Goal: Use online tool/utility: Utilize a website feature to perform a specific function

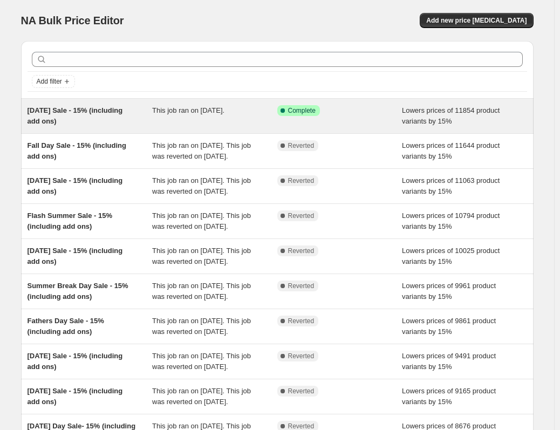
click at [313, 113] on span "Complete" at bounding box center [302, 110] width 28 height 9
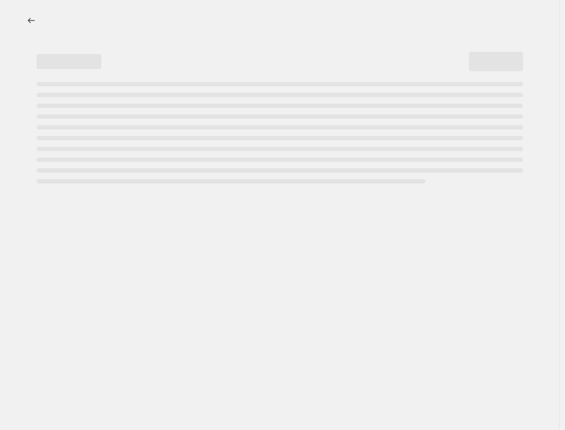
select select "percentage"
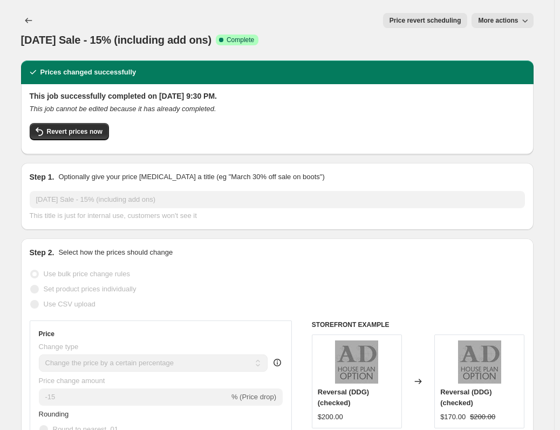
click at [406, 19] on span "Price revert scheduling" at bounding box center [425, 20] width 72 height 9
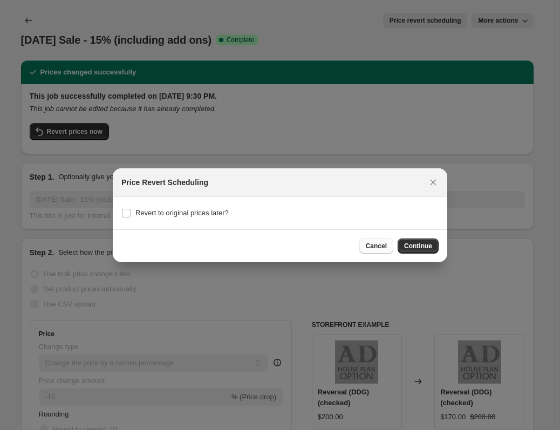
click at [363, 243] on button "Cancel" at bounding box center [376, 245] width 34 height 15
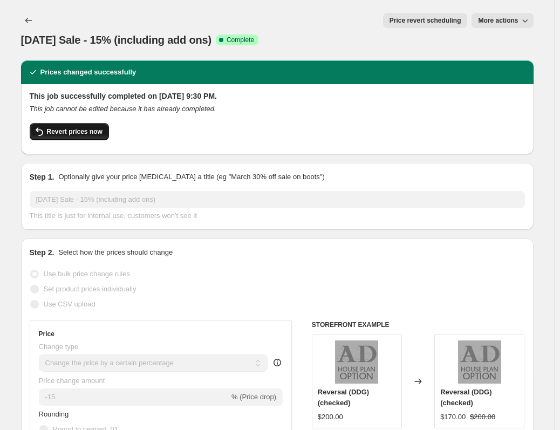
click at [88, 123] on button "Revert prices now" at bounding box center [69, 131] width 79 height 17
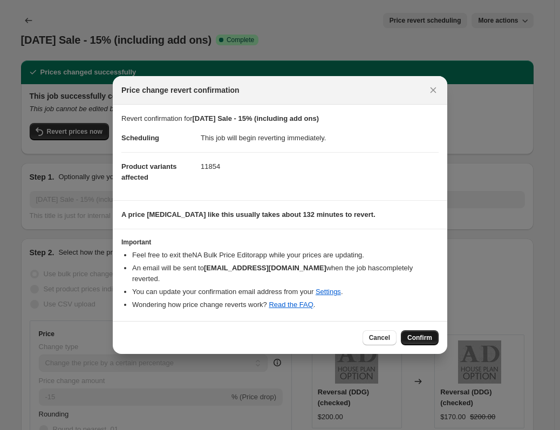
click at [417, 341] on span "Confirm" at bounding box center [419, 337] width 25 height 9
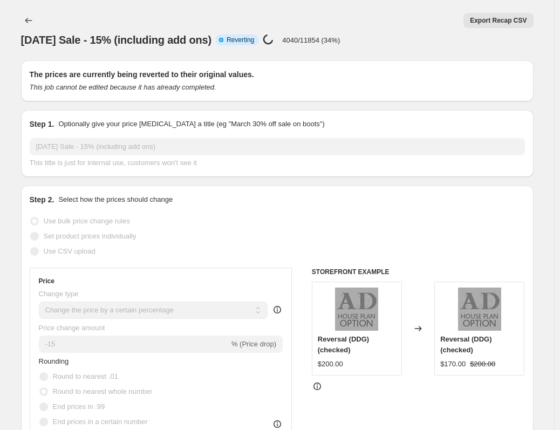
drag, startPoint x: 550, startPoint y: 97, endPoint x: 544, endPoint y: 92, distance: 7.8
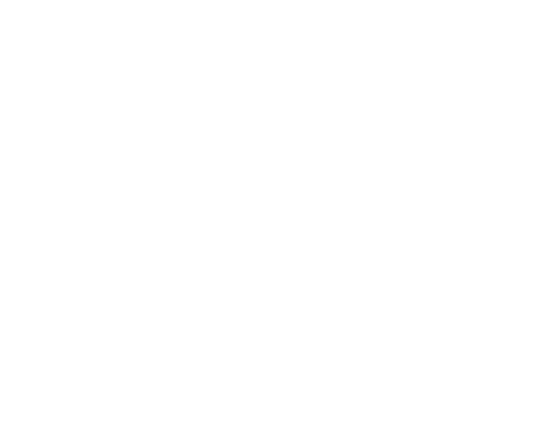
select select "percentage"
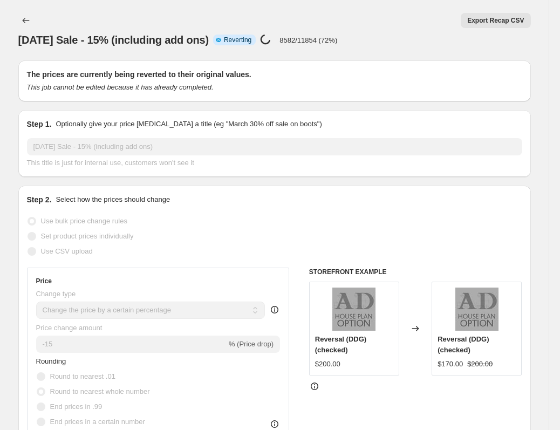
click at [400, 3] on div "Columbus Day Sale - 15% (including add ons). This page is ready Columbus Day Sa…" at bounding box center [274, 30] width 512 height 60
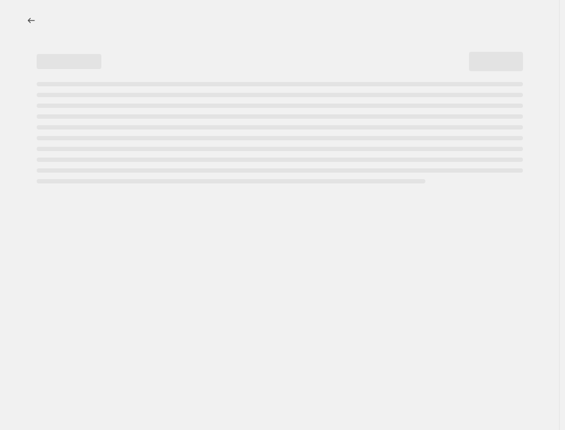
select select "percentage"
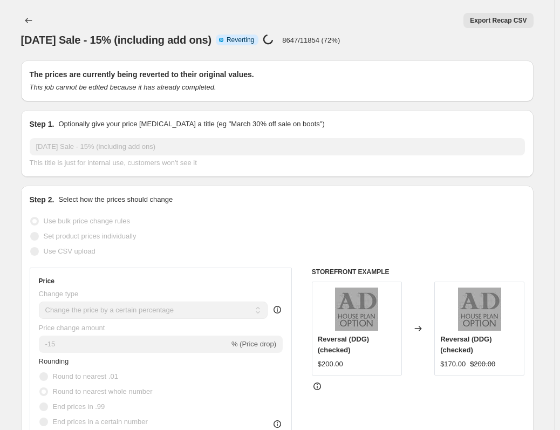
click at [399, 28] on div "Columbus Day Sale - 15% (including add ons). This page is ready Columbus Day Sa…" at bounding box center [277, 30] width 512 height 60
